Goal: Entertainment & Leisure: Consume media (video, audio)

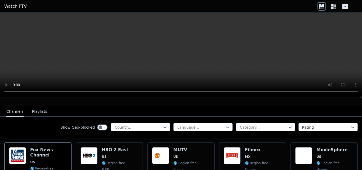
scroll to position [62, 0]
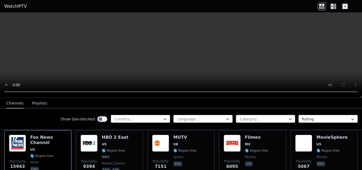
click at [142, 113] on div "Show Geo-blocked Country... Language... Category... Rating" at bounding box center [181, 118] width 362 height 21
click at [147, 118] on div at bounding box center [138, 118] width 48 height 5
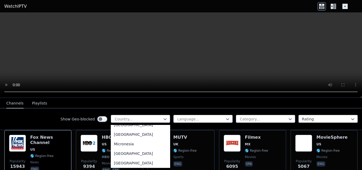
scroll to position [1203, 0]
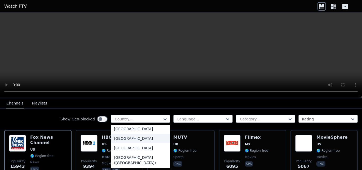
click at [146, 142] on div "[GEOGRAPHIC_DATA]" at bounding box center [140, 138] width 59 height 10
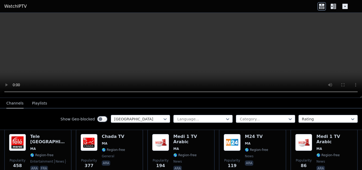
scroll to position [66, 0]
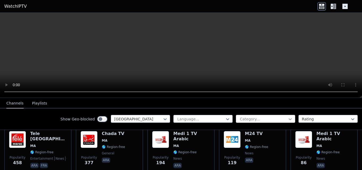
click at [287, 120] on icon at bounding box center [289, 118] width 5 height 5
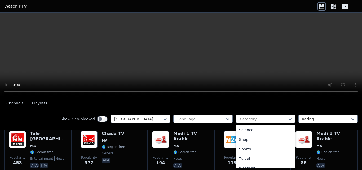
scroll to position [215, 0]
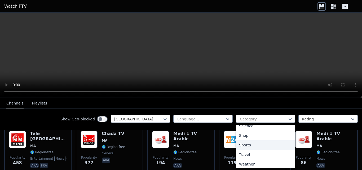
click at [254, 143] on div "Sports" at bounding box center [265, 145] width 59 height 10
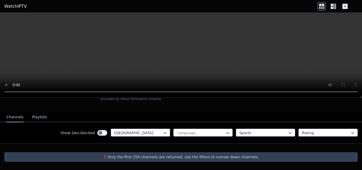
scroll to position [40, 0]
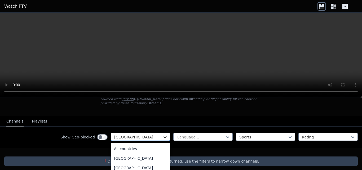
click at [162, 134] on icon at bounding box center [164, 136] width 5 height 5
click at [131, 146] on div "All countries" at bounding box center [140, 149] width 59 height 10
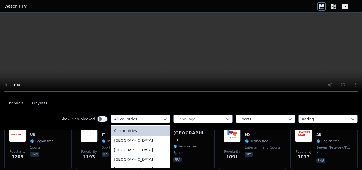
scroll to position [244, 0]
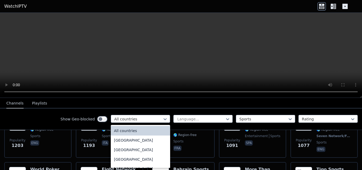
click at [344, 101] on nav "Channels Playlists" at bounding box center [181, 103] width 362 height 11
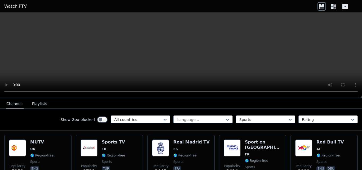
scroll to position [63, 0]
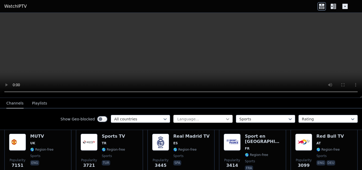
click at [225, 117] on icon at bounding box center [227, 118] width 5 height 5
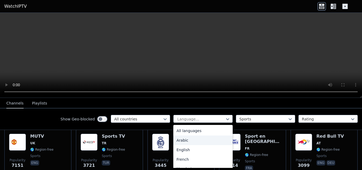
click at [211, 137] on div "Arabic" at bounding box center [202, 140] width 59 height 10
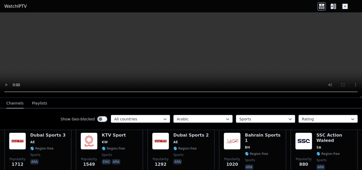
scroll to position [60, 0]
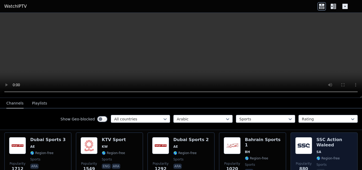
click at [322, 156] on div "SSC Action Waleed SA 🌎 Region-free sports ara" at bounding box center [334, 156] width 37 height 38
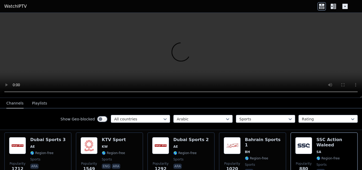
click at [37, 102] on button "Playlists" at bounding box center [39, 103] width 15 height 10
